Goal: Information Seeking & Learning: Learn about a topic

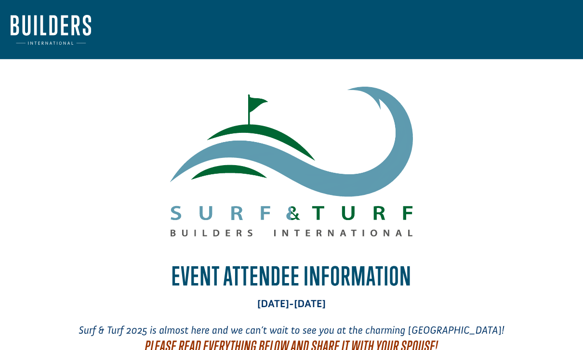
click at [65, 28] on img at bounding box center [51, 30] width 80 height 30
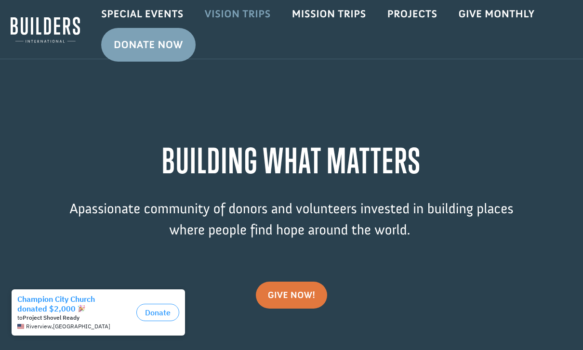
click at [235, 12] on link "Vision Trips" at bounding box center [237, 14] width 87 height 28
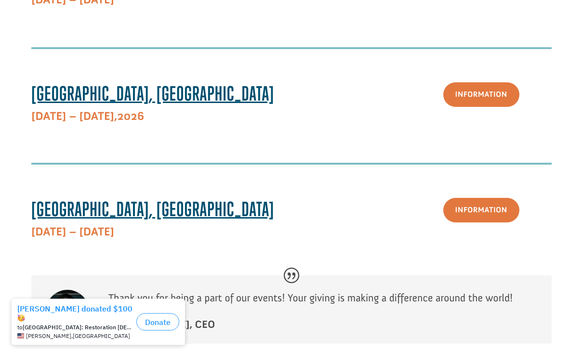
scroll to position [625, 0]
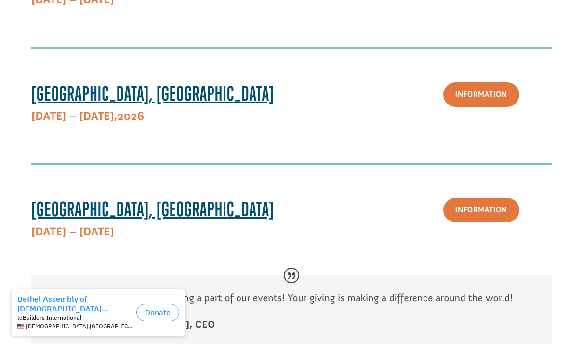
click at [115, 221] on span "Barcelona, Spain" at bounding box center [152, 208] width 243 height 23
click at [122, 221] on span "Barcelona, Spain" at bounding box center [152, 208] width 243 height 23
click at [474, 222] on link "Information" at bounding box center [481, 210] width 76 height 25
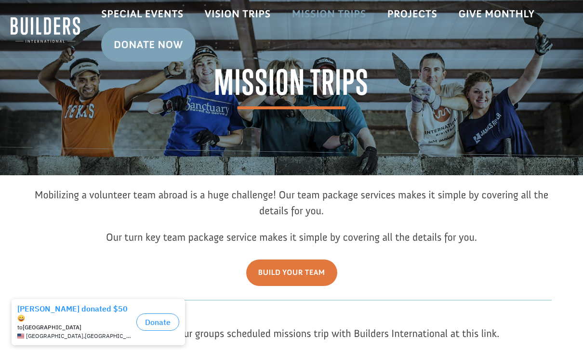
click at [345, 15] on link "Mission Trips" at bounding box center [328, 14] width 95 height 28
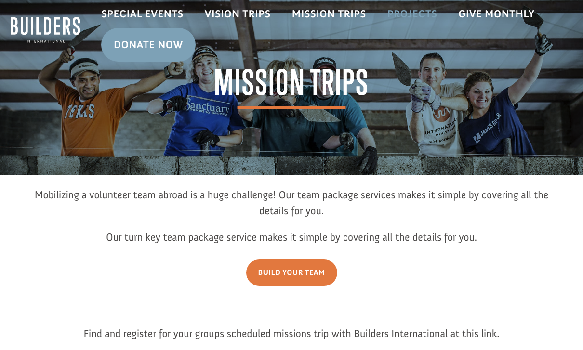
click at [428, 14] on link "Projects" at bounding box center [412, 14] width 71 height 28
